Goal: Information Seeking & Learning: Learn about a topic

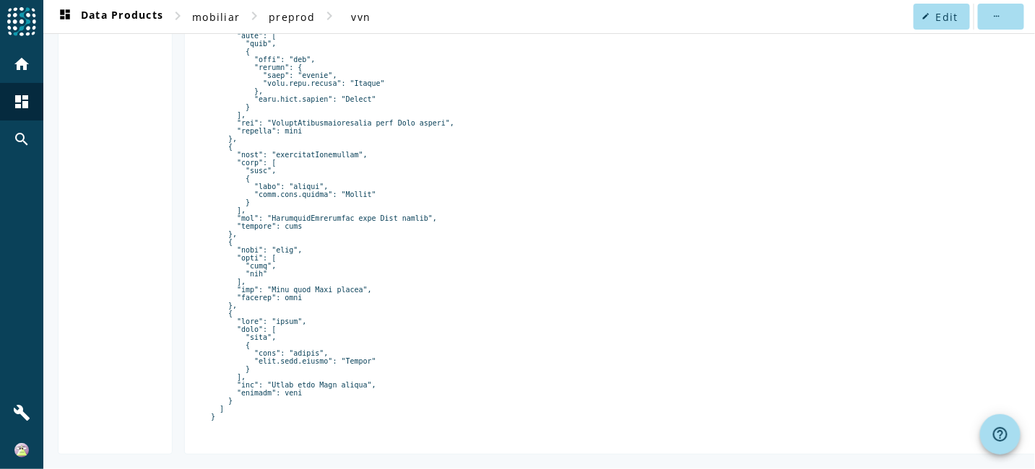
scroll to position [1745, 0]
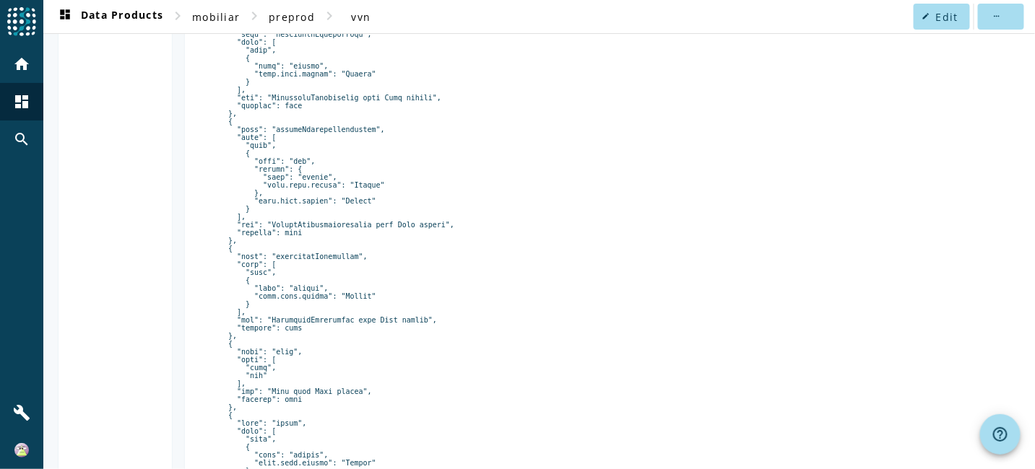
drag, startPoint x: 263, startPoint y: 202, endPoint x: 314, endPoint y: 201, distance: 51.3
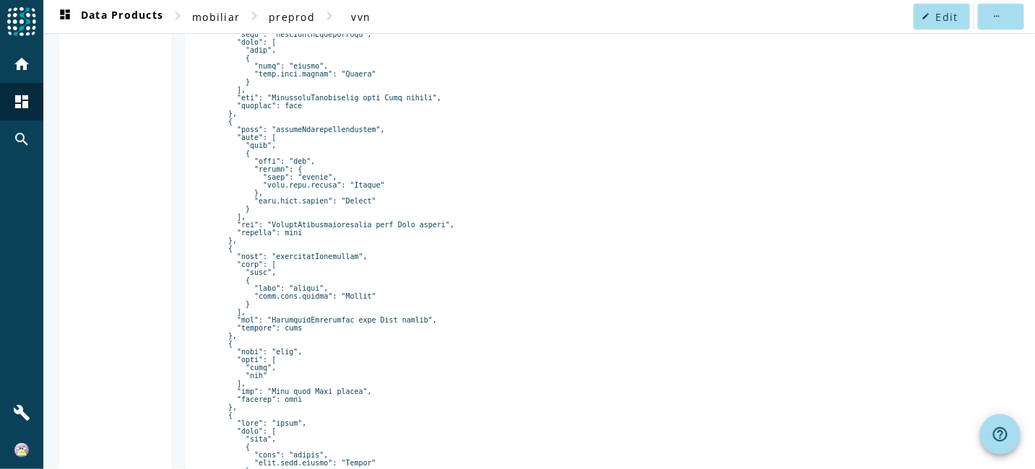
copy pre "map"
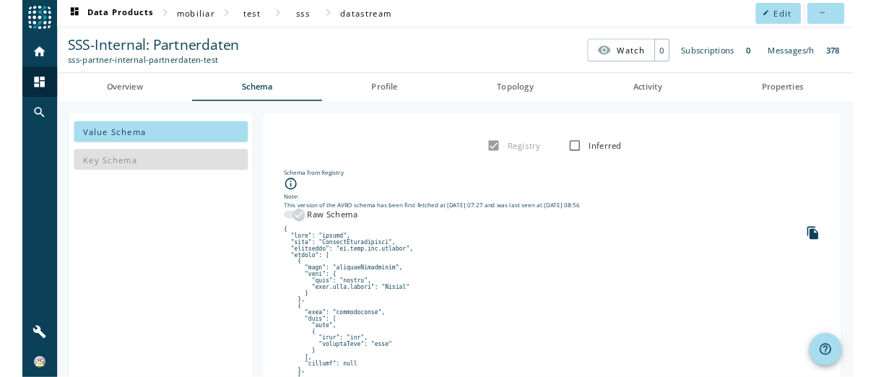
scroll to position [1571, 0]
